Goal: Find specific page/section: Find specific page/section

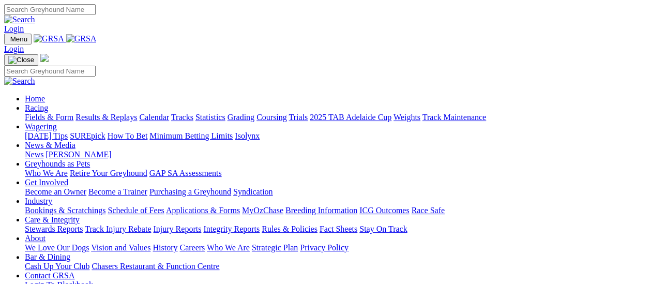
click at [56, 113] on link "Fields & Form" at bounding box center [49, 117] width 49 height 9
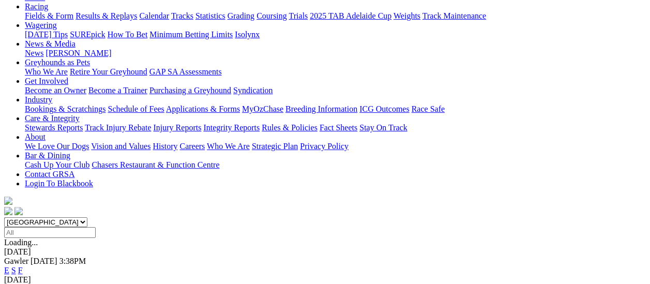
scroll to position [103, 0]
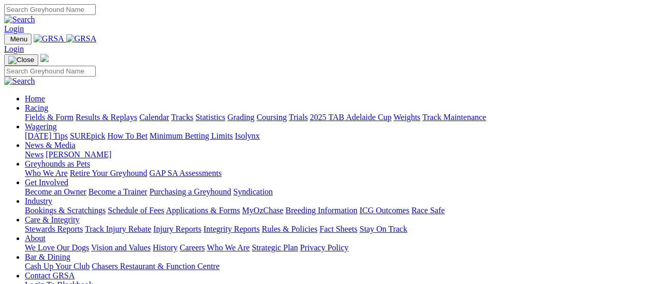
click at [111, 150] on link "[PERSON_NAME]" at bounding box center [78, 154] width 66 height 9
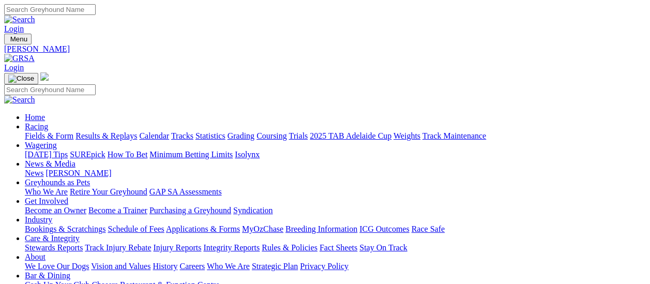
click at [43, 169] on link "News" at bounding box center [34, 173] width 19 height 9
click at [52, 131] on link "Fields & Form" at bounding box center [49, 135] width 49 height 9
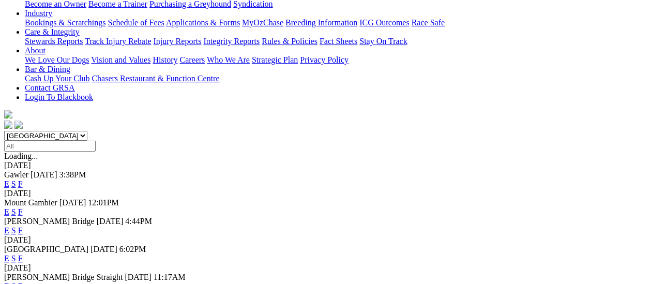
scroll to position [207, 0]
click at [23, 281] on link "F" at bounding box center [20, 285] width 5 height 9
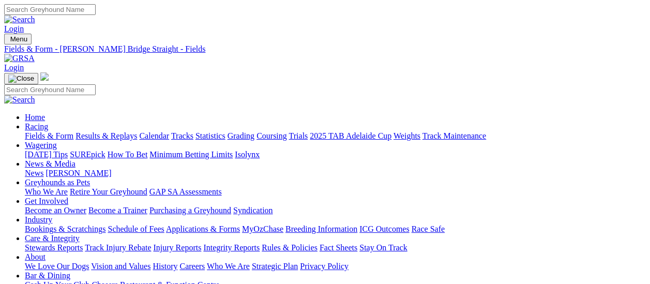
click at [29, 131] on link "Fields & Form" at bounding box center [49, 135] width 49 height 9
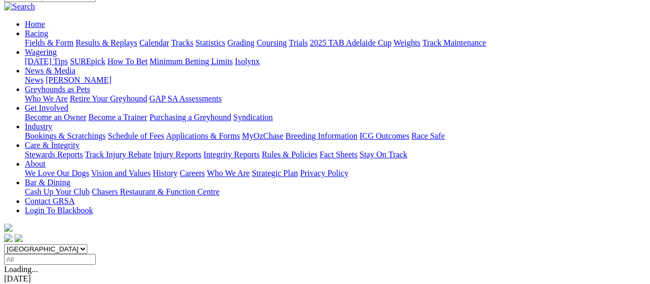
scroll to position [103, 0]
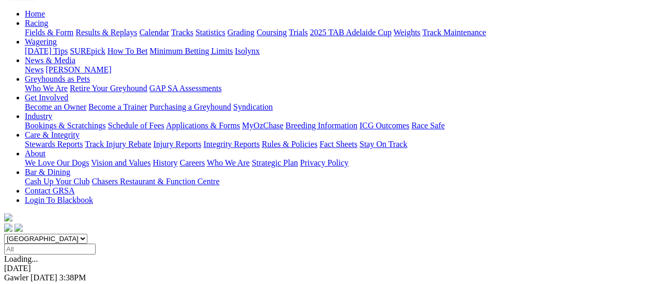
click at [23, 282] on link "F" at bounding box center [20, 286] width 5 height 9
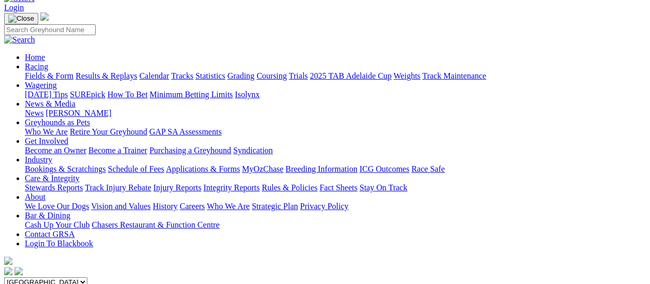
scroll to position [52, 0]
